Goal: Transaction & Acquisition: Book appointment/travel/reservation

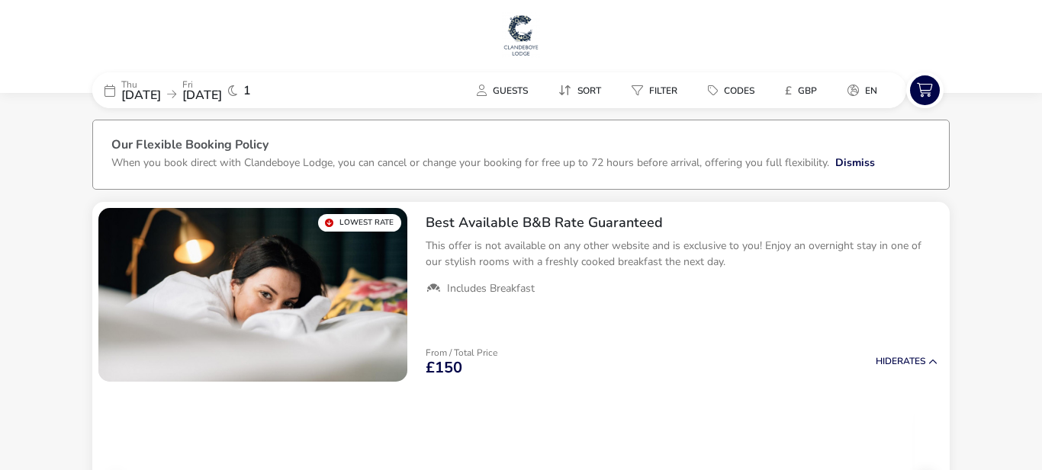
scroll to position [2, 0]
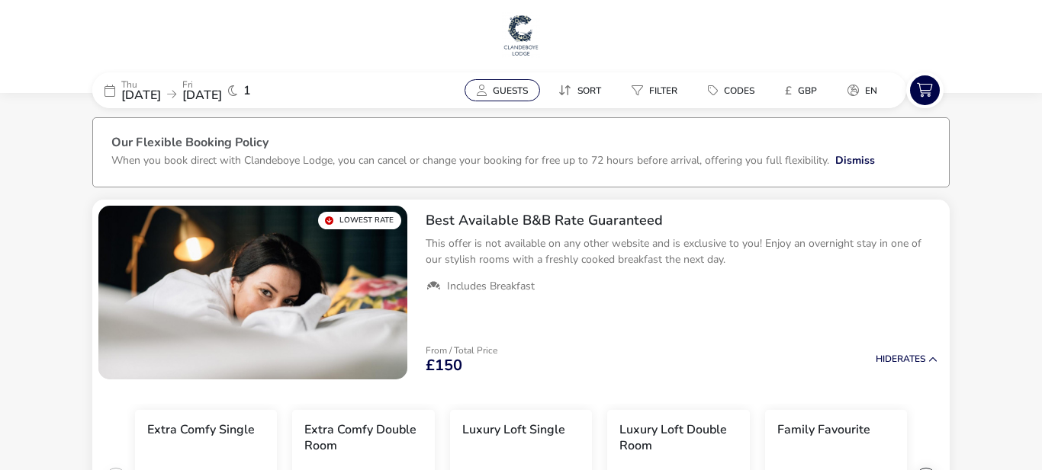
click at [482, 93] on icon at bounding box center [482, 90] width 10 height 11
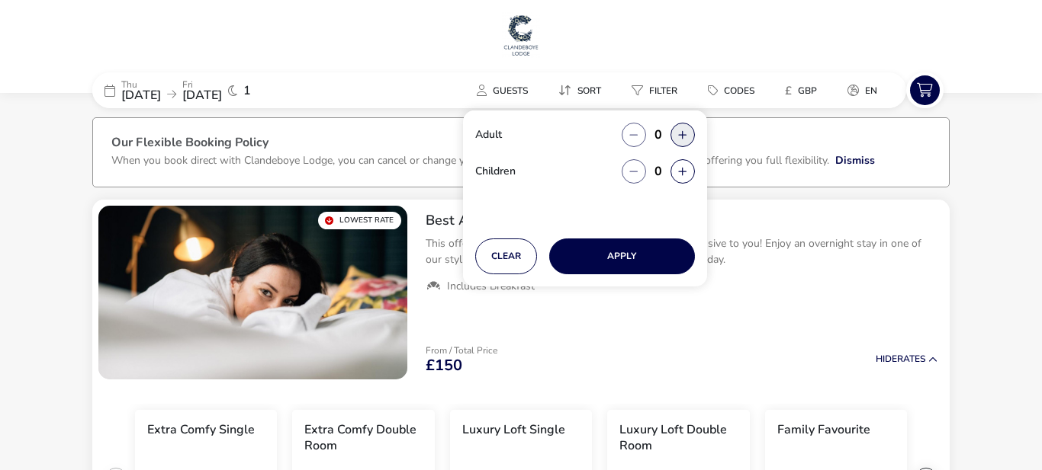
click at [685, 135] on button "button" at bounding box center [682, 135] width 24 height 24
type input "2"
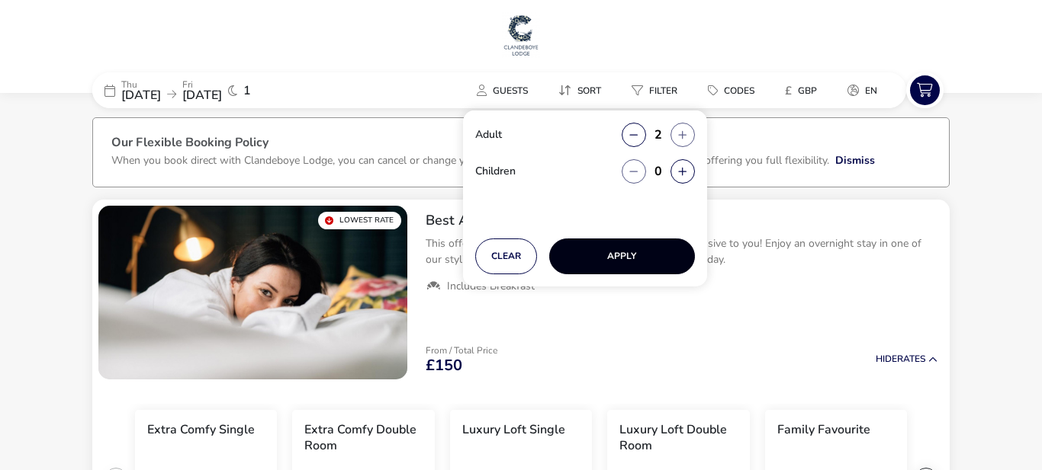
click at [621, 255] on button "Apply" at bounding box center [622, 257] width 146 height 36
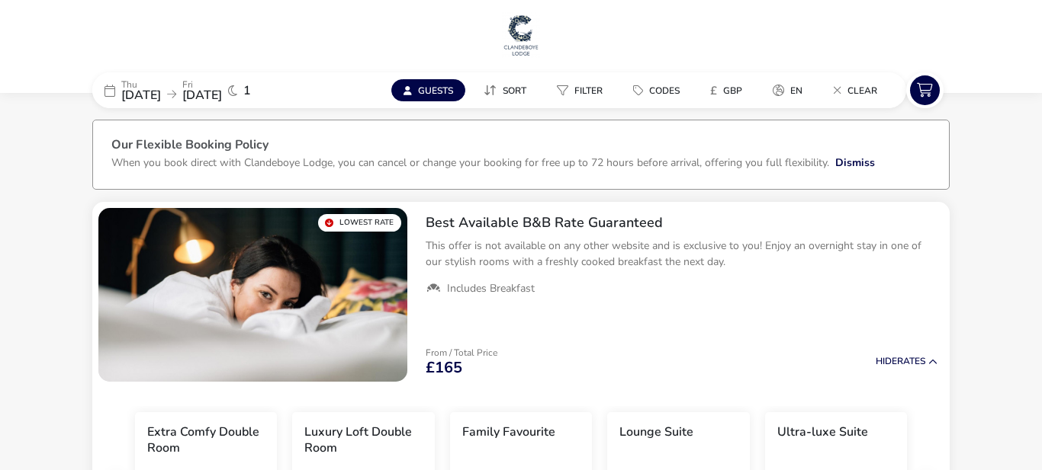
click at [435, 93] on span "Guests" at bounding box center [435, 91] width 35 height 12
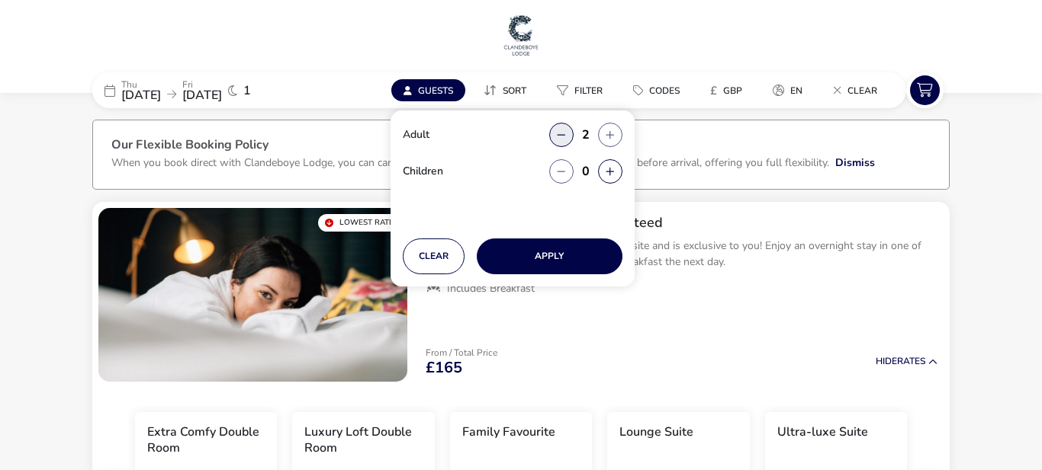
click at [565, 133] on button "button" at bounding box center [561, 135] width 24 height 24
type input "1"
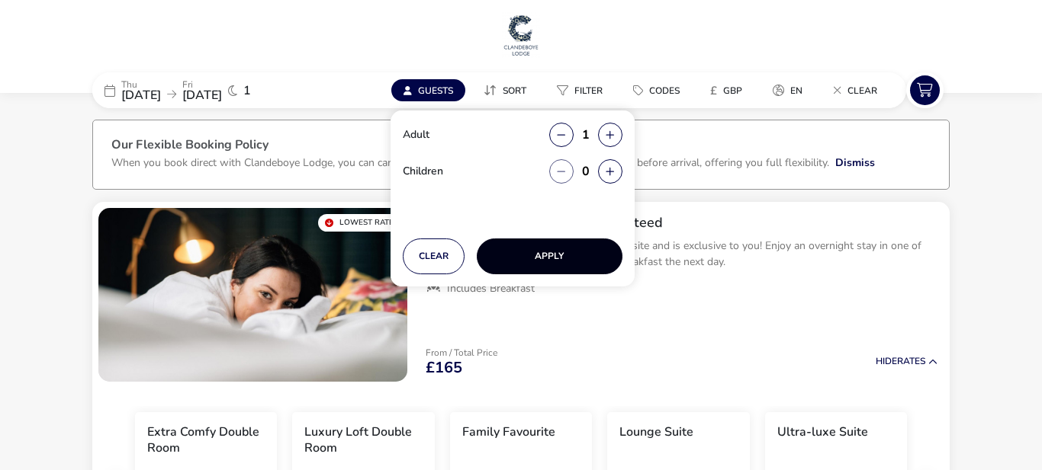
click at [551, 256] on button "Apply" at bounding box center [550, 257] width 146 height 36
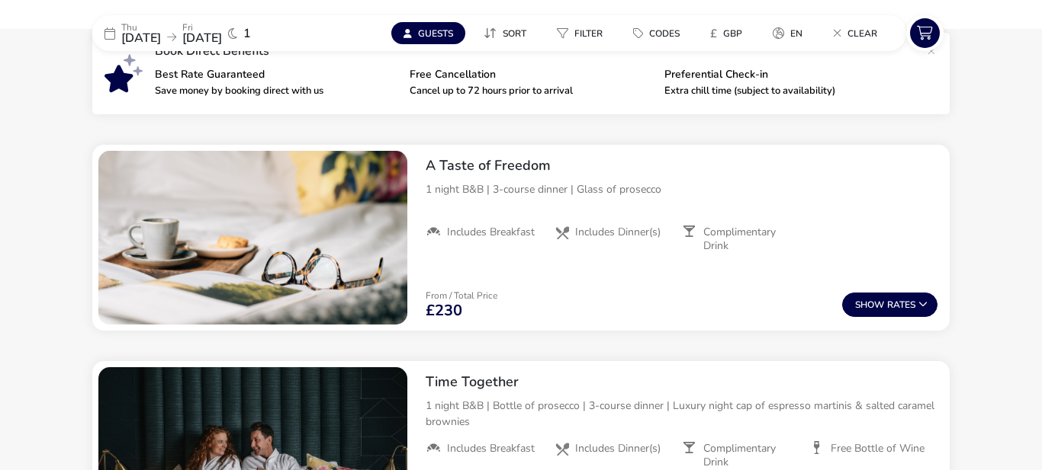
scroll to position [513, 0]
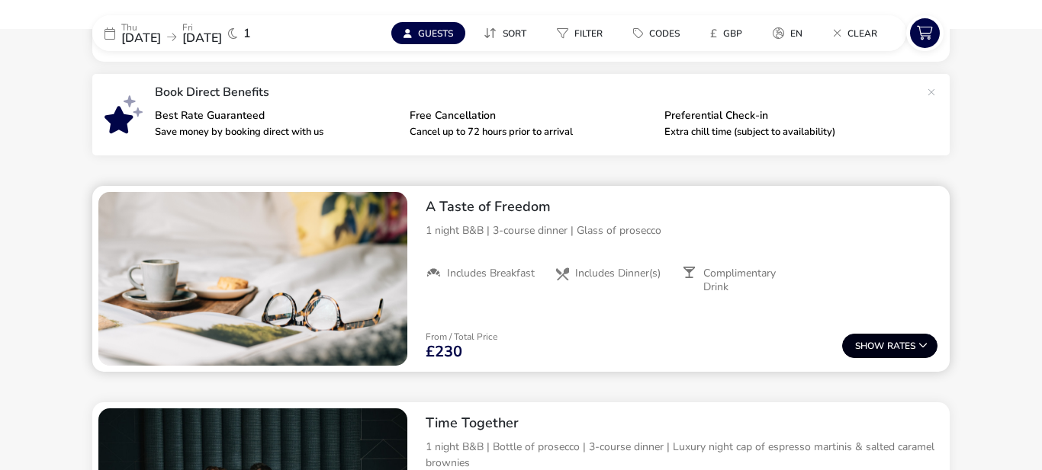
click at [872, 342] on span "Show" at bounding box center [871, 347] width 32 height 10
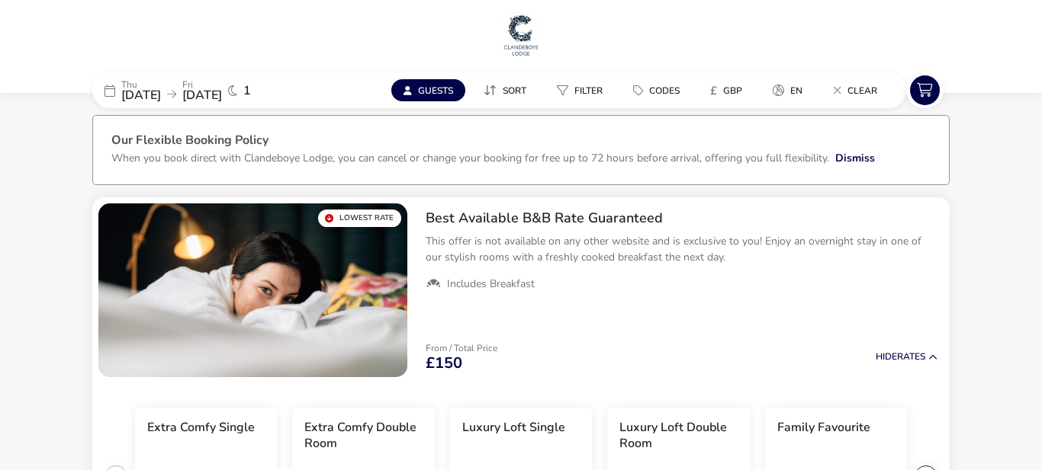
scroll to position [4, 0]
click at [435, 93] on span "Guests" at bounding box center [435, 91] width 35 height 12
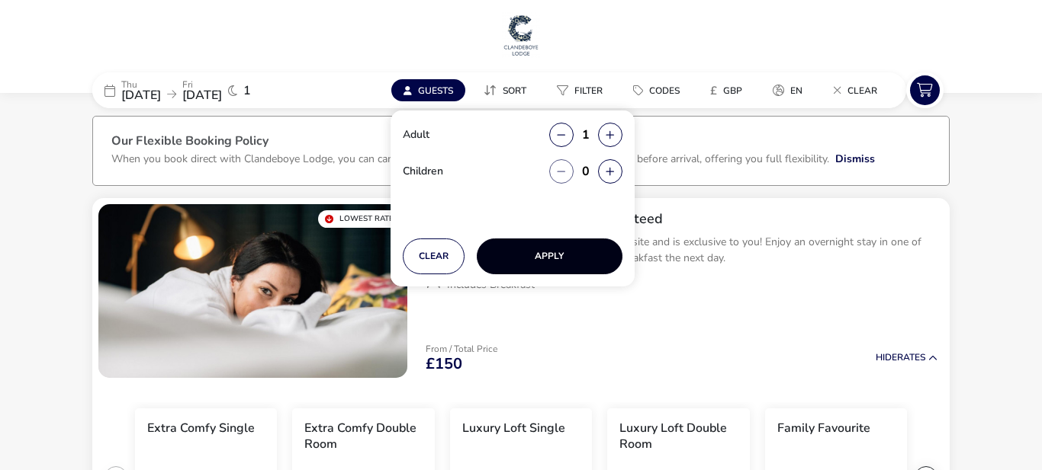
click at [558, 252] on button "Apply" at bounding box center [550, 257] width 146 height 36
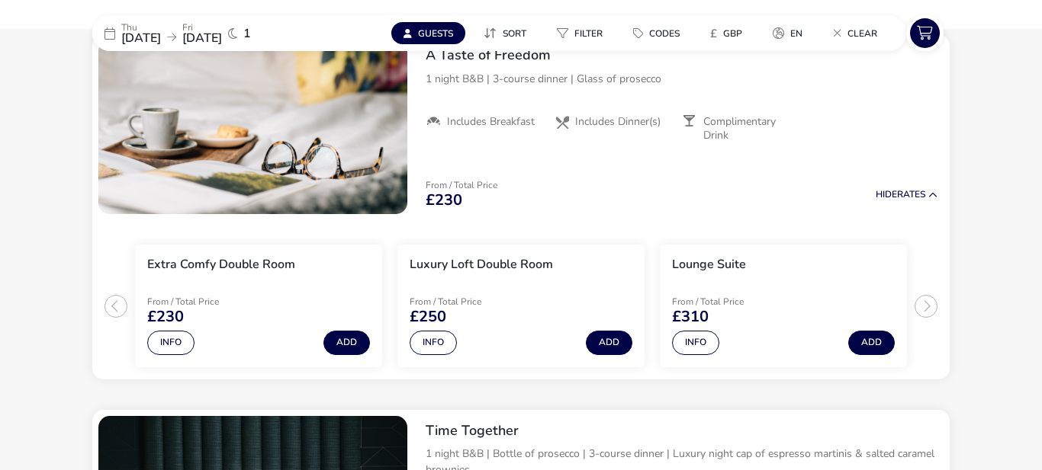
scroll to position [666, 0]
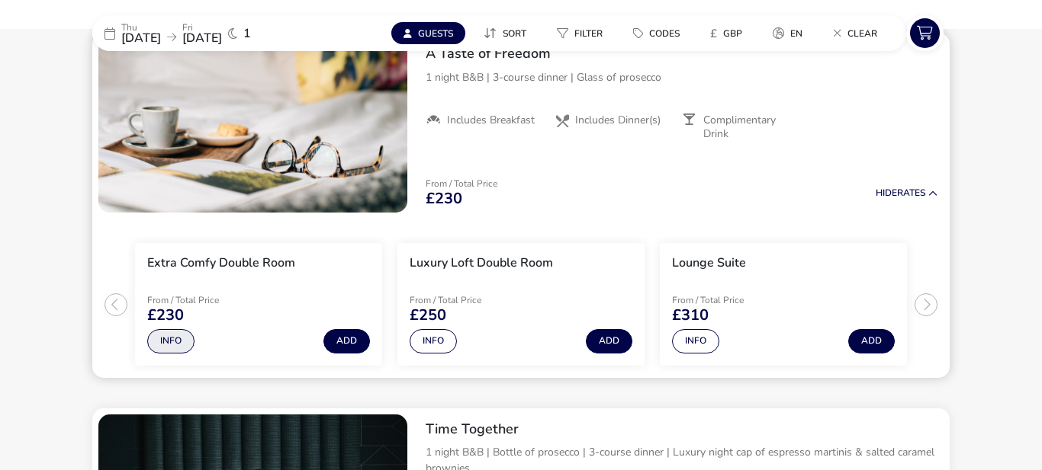
click at [173, 341] on button "Info" at bounding box center [170, 341] width 47 height 24
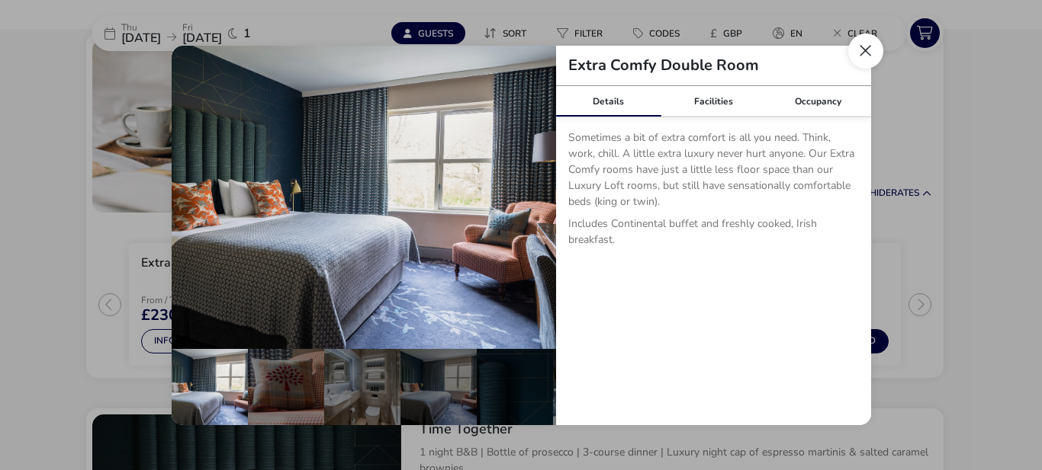
click at [870, 52] on button "Close dialog" at bounding box center [865, 51] width 35 height 35
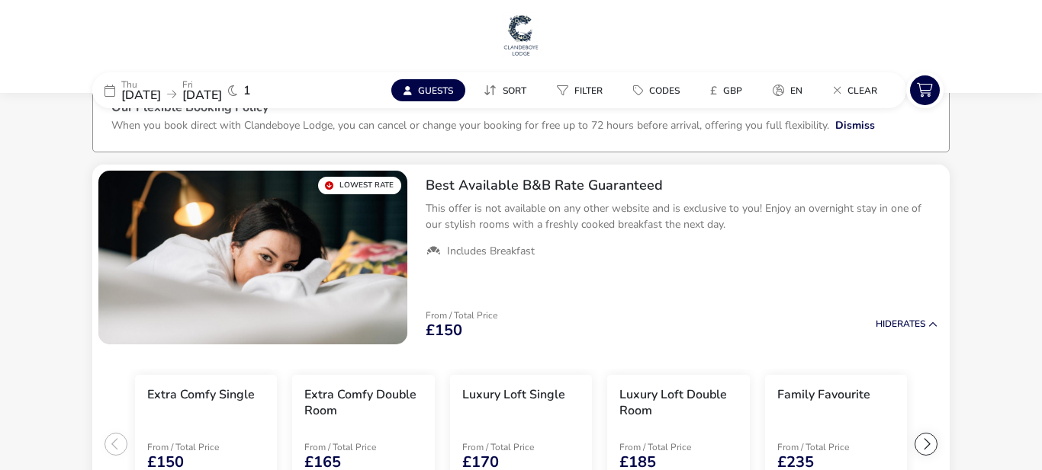
scroll to position [0, 0]
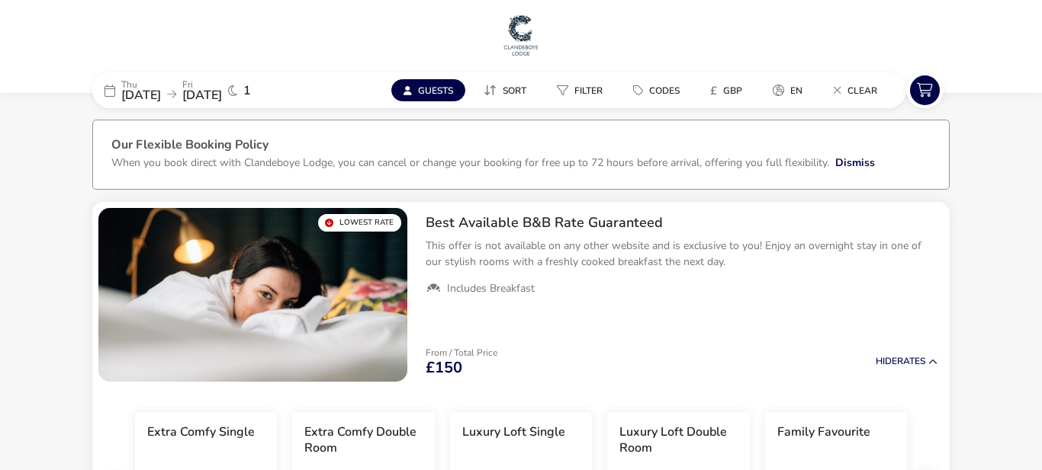
click at [439, 90] on span "Guests" at bounding box center [435, 91] width 35 height 12
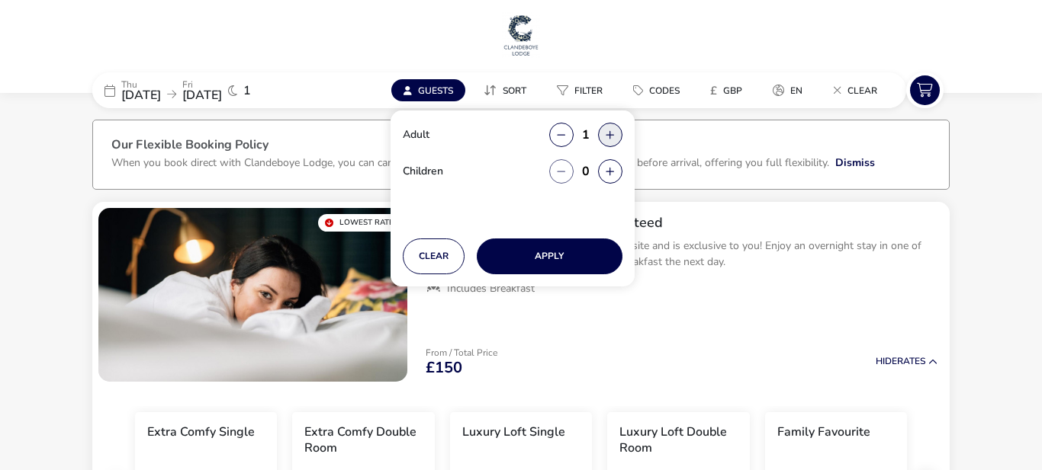
click at [610, 131] on button "button" at bounding box center [610, 135] width 24 height 24
type input "2"
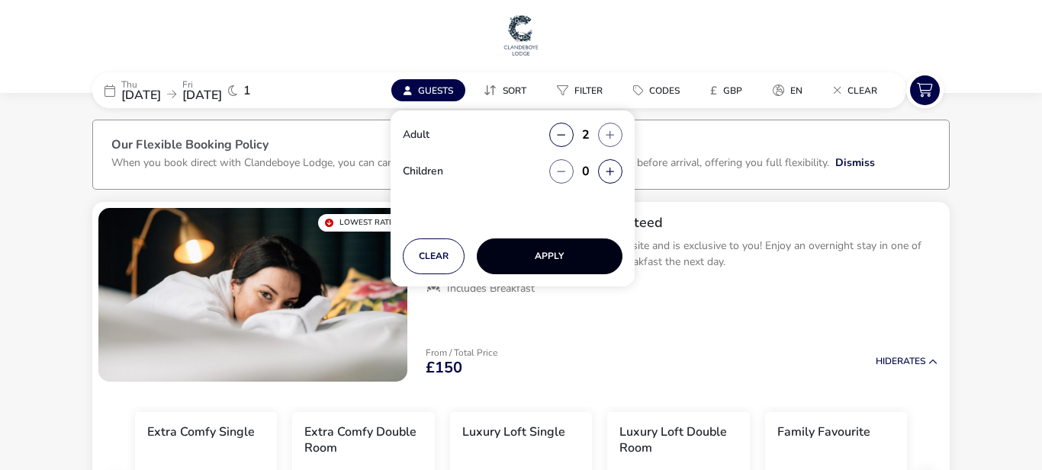
click at [551, 254] on button "Apply" at bounding box center [550, 257] width 146 height 36
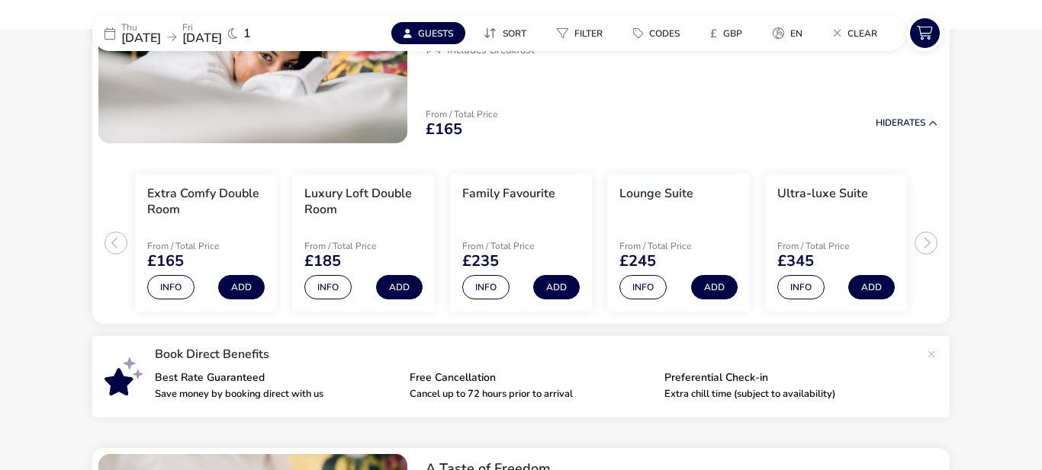
scroll to position [240, 0]
